Goal: Information Seeking & Learning: Learn about a topic

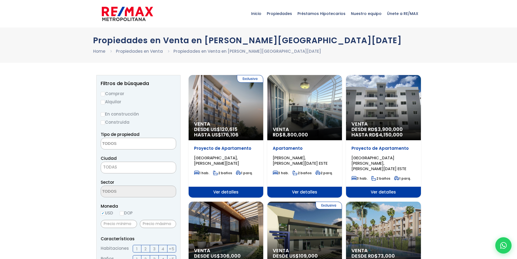
select select
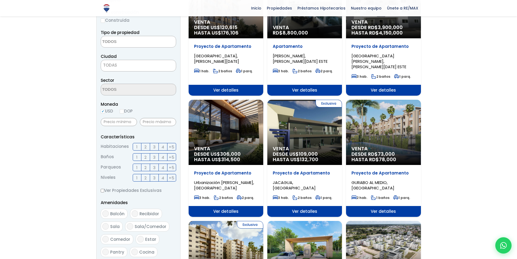
scroll to position [109, 0]
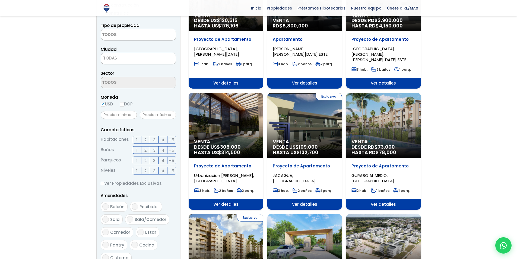
click at [156, 138] on label "3" at bounding box center [154, 140] width 9 height 8
click at [0, 0] on input "3" at bounding box center [0, 0] width 0 height 0
click at [154, 139] on span "3" at bounding box center [154, 139] width 2 height 7
click at [0, 0] on input "3" at bounding box center [0, 0] width 0 height 0
click at [154, 139] on span "3" at bounding box center [154, 139] width 2 height 7
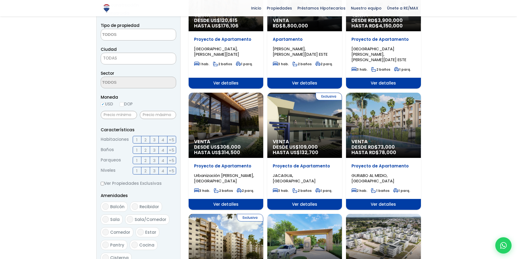
click at [0, 0] on input "3" at bounding box center [0, 0] width 0 height 0
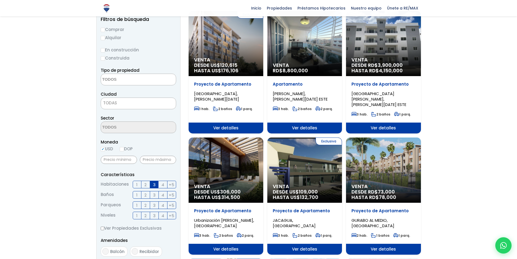
scroll to position [54, 0]
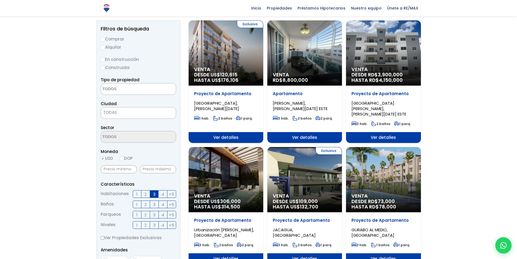
click at [124, 90] on textarea "Search" at bounding box center [127, 89] width 53 height 12
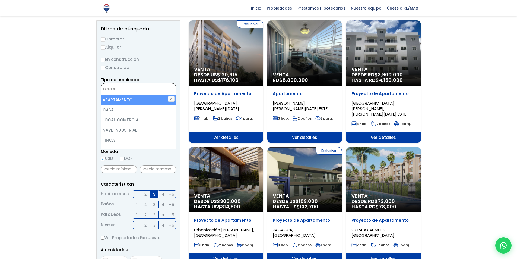
click at [127, 99] on li "APARTAMENTO" at bounding box center [138, 100] width 75 height 10
select select "apartment"
click at [134, 98] on li "APARTAMENTO" at bounding box center [138, 100] width 75 height 10
click at [132, 98] on li "APARTAMENTO" at bounding box center [138, 100] width 75 height 10
select select "apartment"
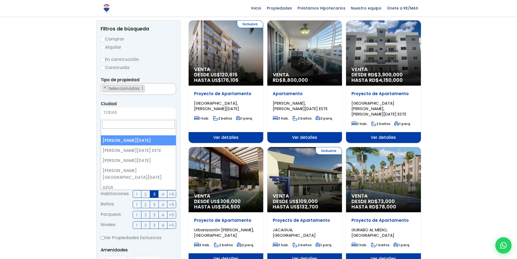
click at [124, 112] on span "TODAS" at bounding box center [138, 113] width 75 height 8
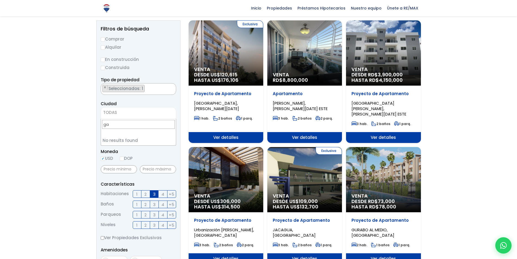
type input "g"
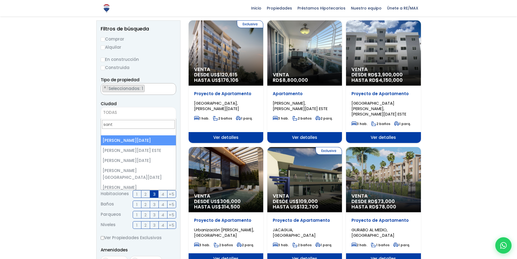
type input "sant"
select select "1"
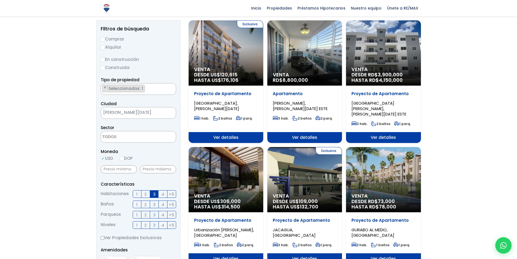
click at [132, 139] on textarea "Search" at bounding box center [127, 137] width 53 height 12
type textarea "gaz"
click at [129, 149] on li "GAZCUE" at bounding box center [138, 148] width 75 height 10
select select "206"
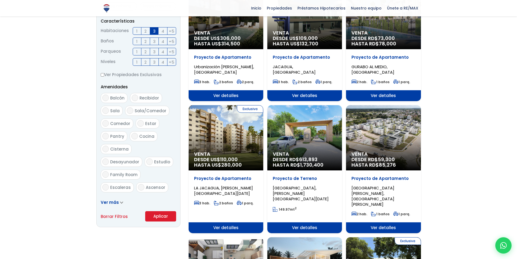
click at [163, 215] on form "Comprar Alquilar En construcción Construida Tipo de propiedad APARTAMENTO CASA …" at bounding box center [138, 47] width 75 height 349
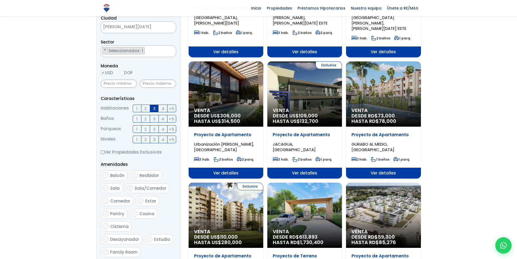
scroll to position [154, 0]
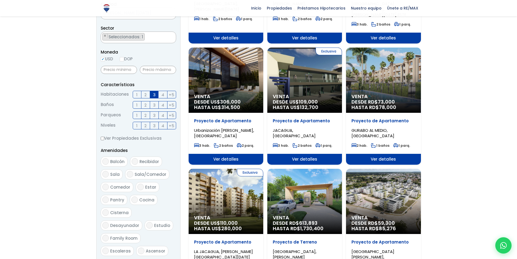
click at [124, 59] on input "DOP" at bounding box center [122, 59] width 4 height 4
radio input "true"
click at [104, 59] on input "USD" at bounding box center [103, 59] width 4 height 4
radio input "true"
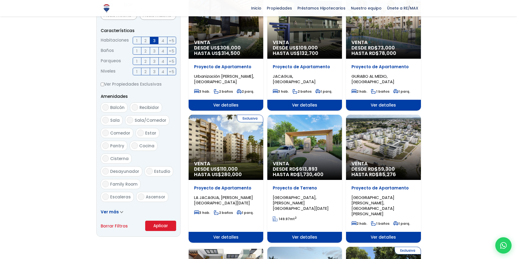
scroll to position [208, 0]
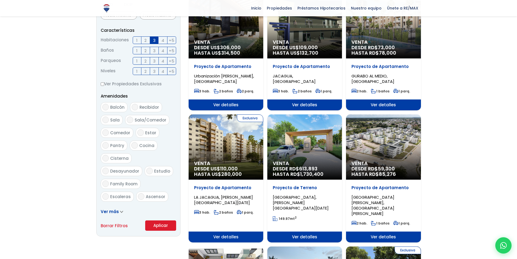
click at [167, 224] on button "Aplicar" at bounding box center [160, 225] width 31 height 10
